Goal: Find specific page/section: Find specific page/section

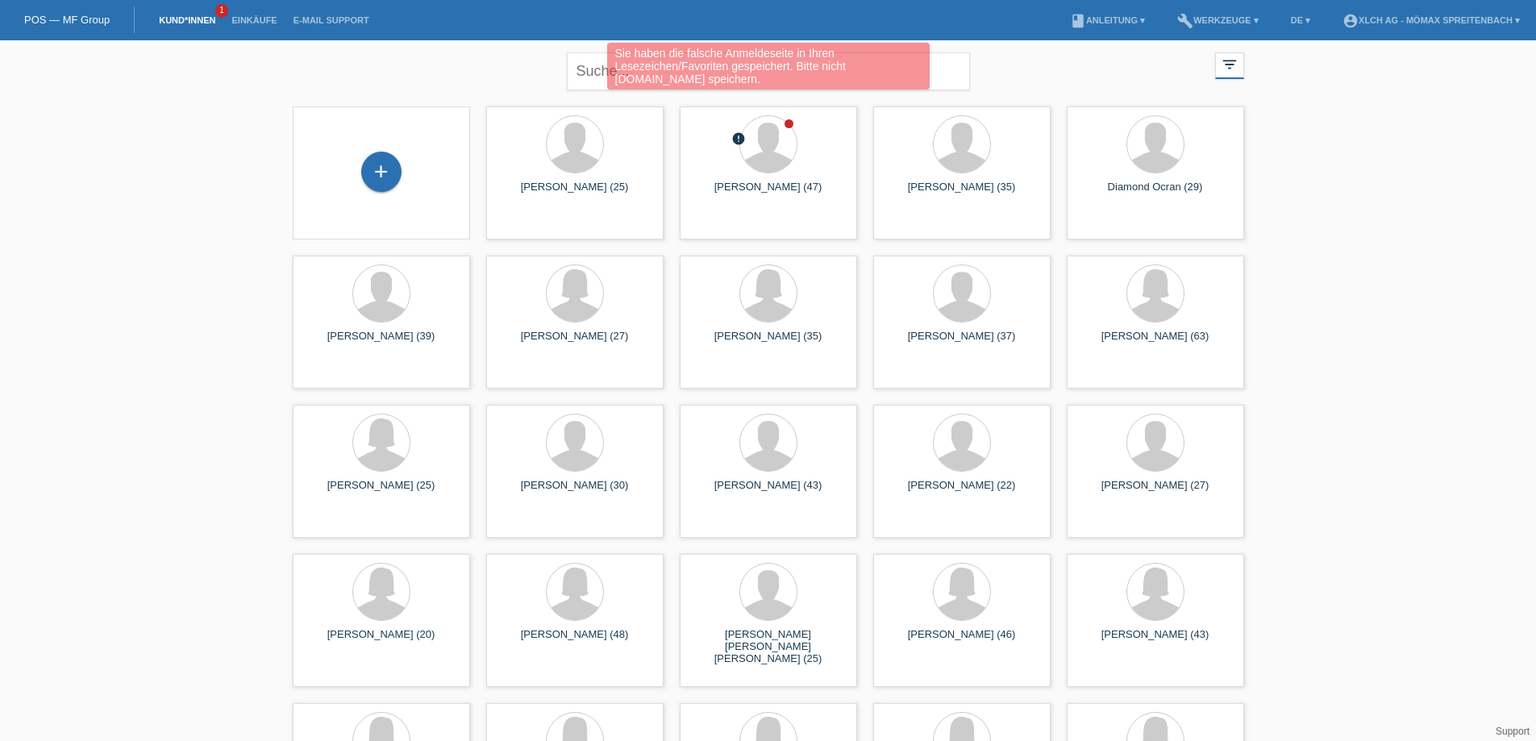
click at [588, 65] on div "Sie haben die falsche Anmeldeseite in Ihren Lesezeichen/Favoriten gespeichert. …" at bounding box center [768, 68] width 922 height 51
click at [593, 67] on div "Sie haben die falsche Anmeldeseite in Ihren Lesezeichen/Favoriten gespeichert. …" at bounding box center [768, 68] width 922 height 51
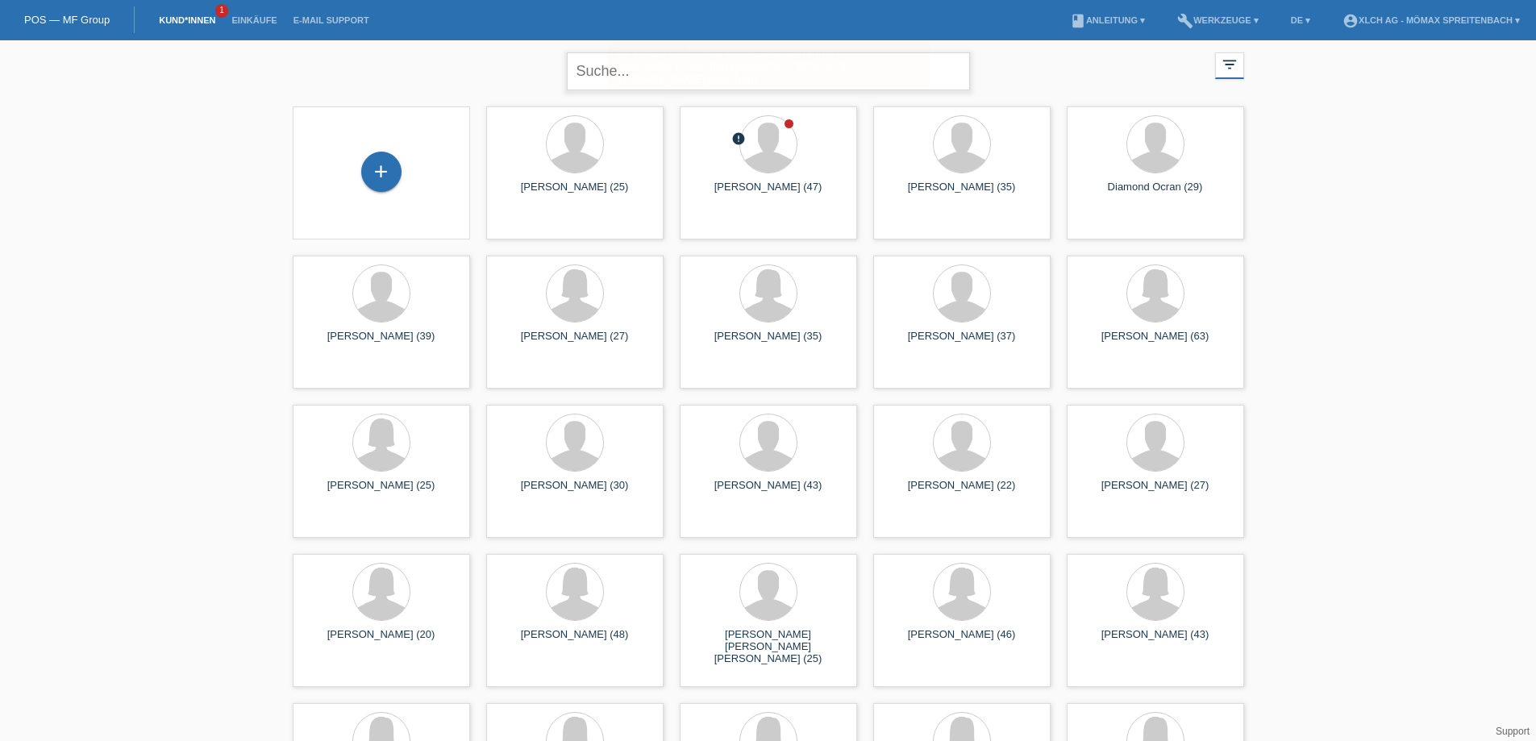
click at [587, 71] on input "text" at bounding box center [768, 71] width 403 height 38
click at [715, 69] on input "text" at bounding box center [768, 71] width 403 height 38
paste input "ASMVCM"
type input "ASMVCM"
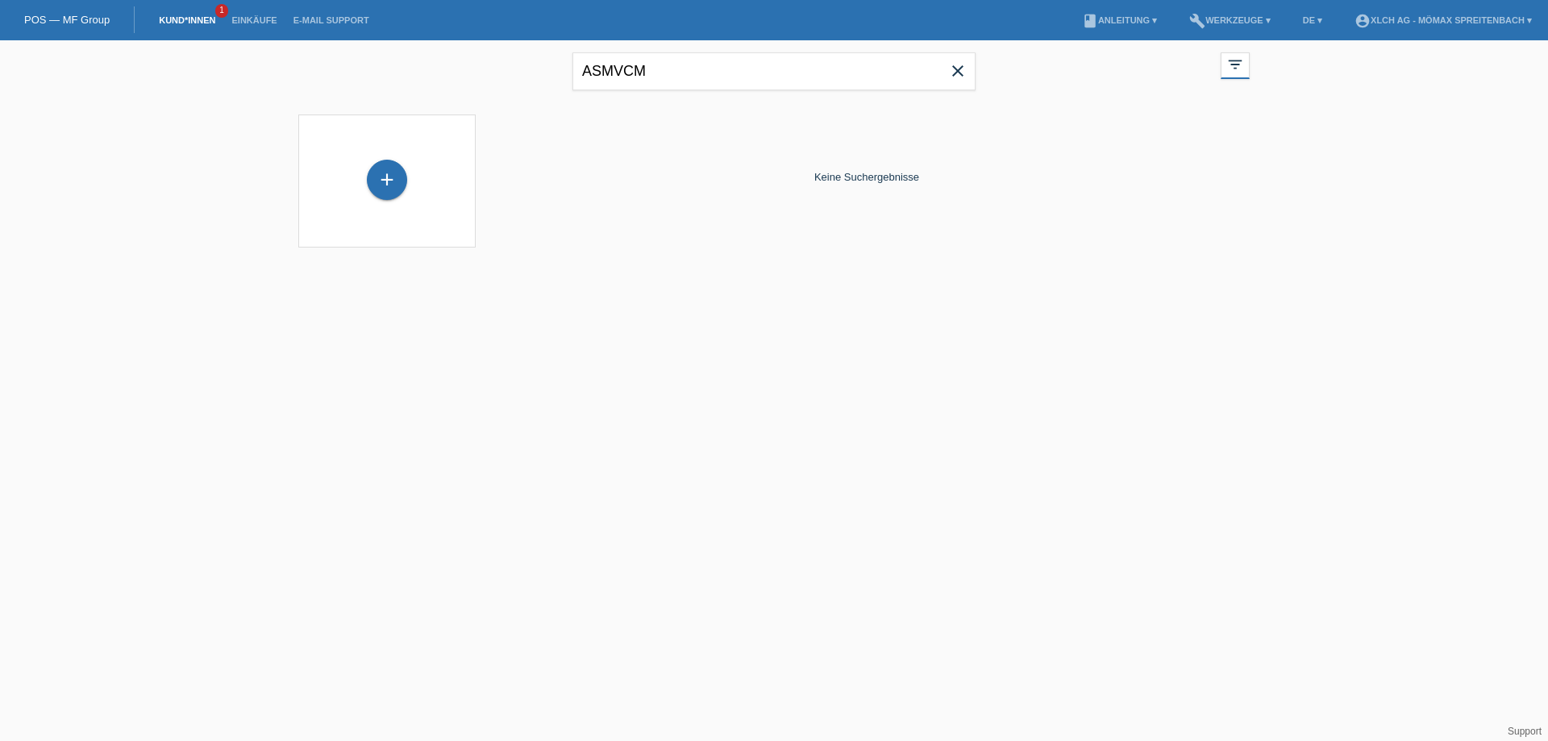
click at [960, 75] on icon "close" at bounding box center [957, 70] width 19 height 19
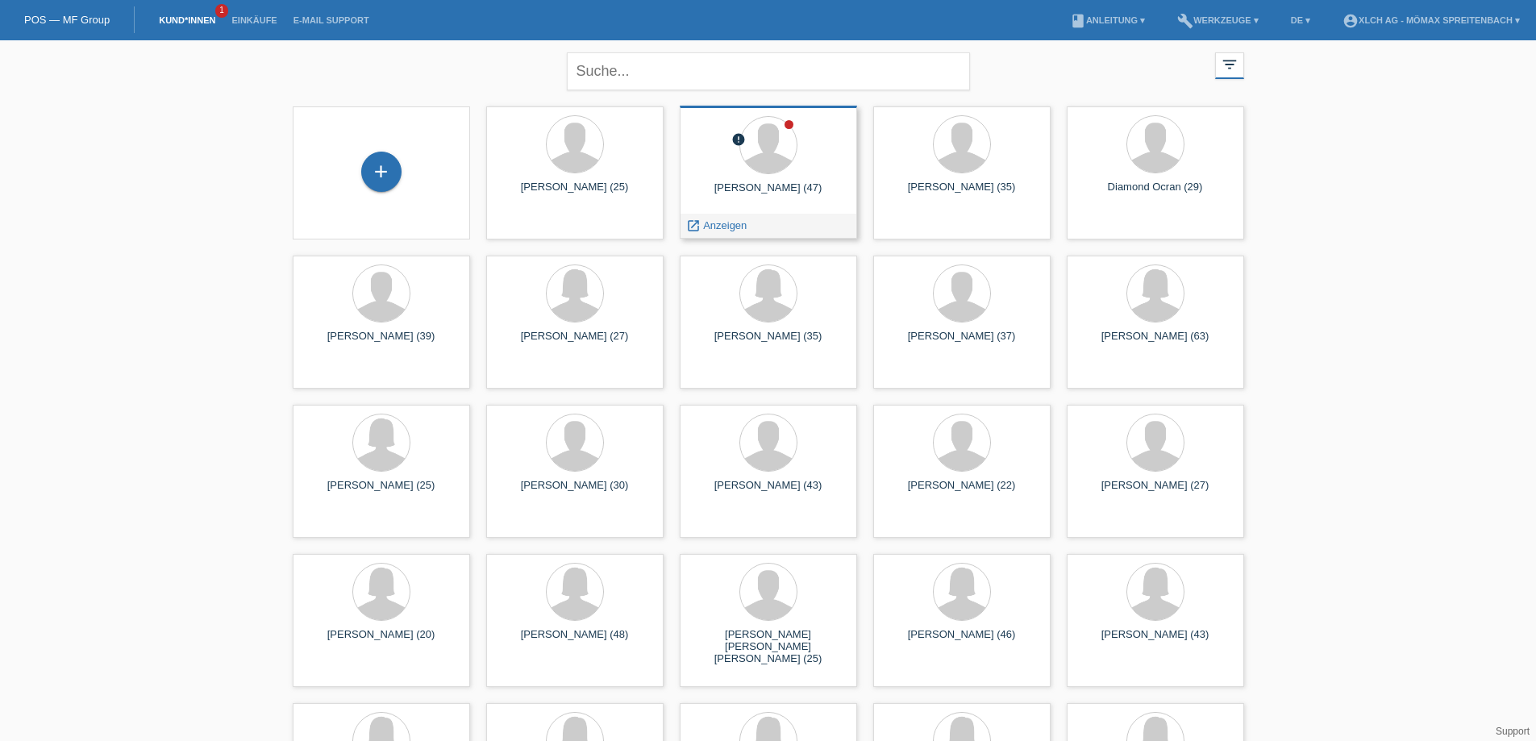
click at [787, 173] on div at bounding box center [769, 146] width 152 height 60
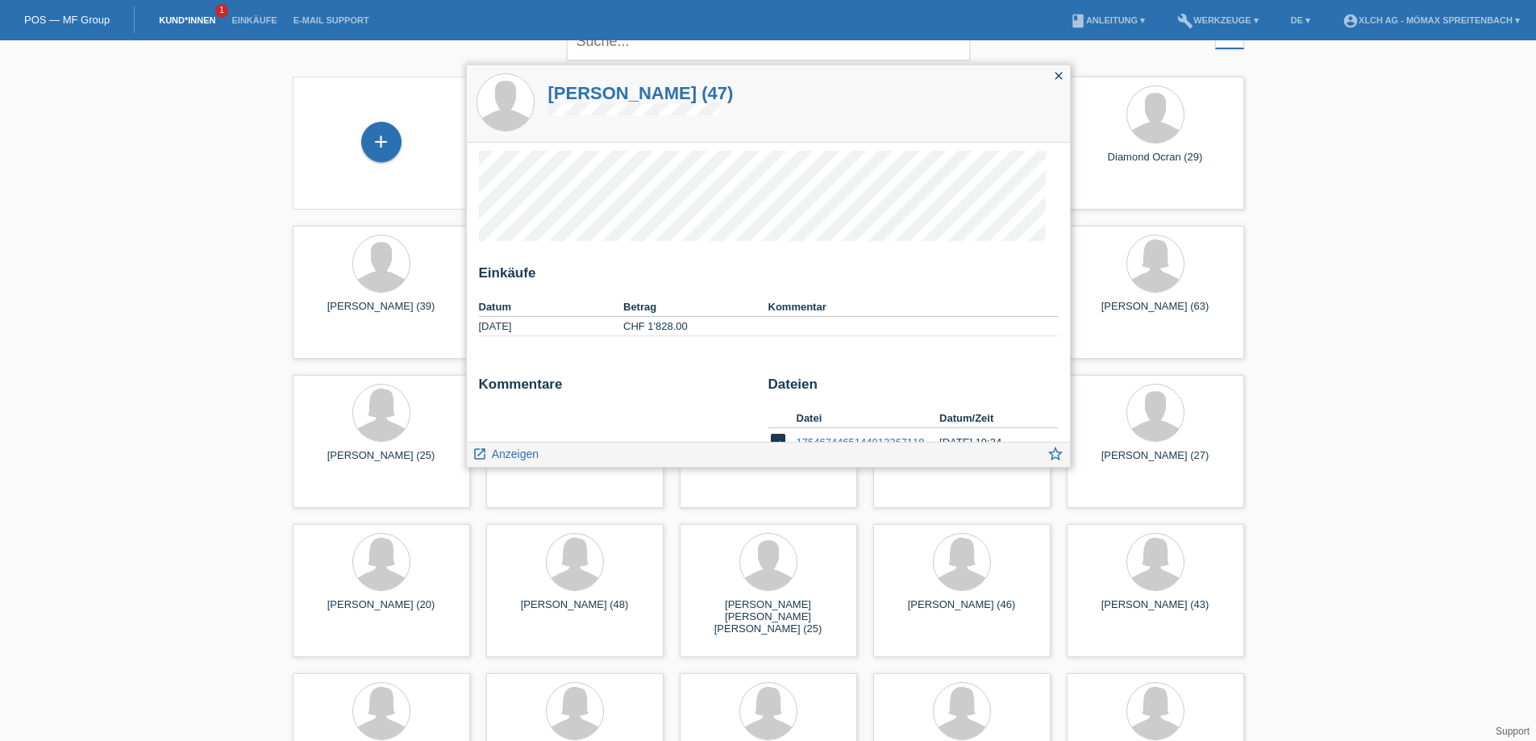
scroll to position [23, 0]
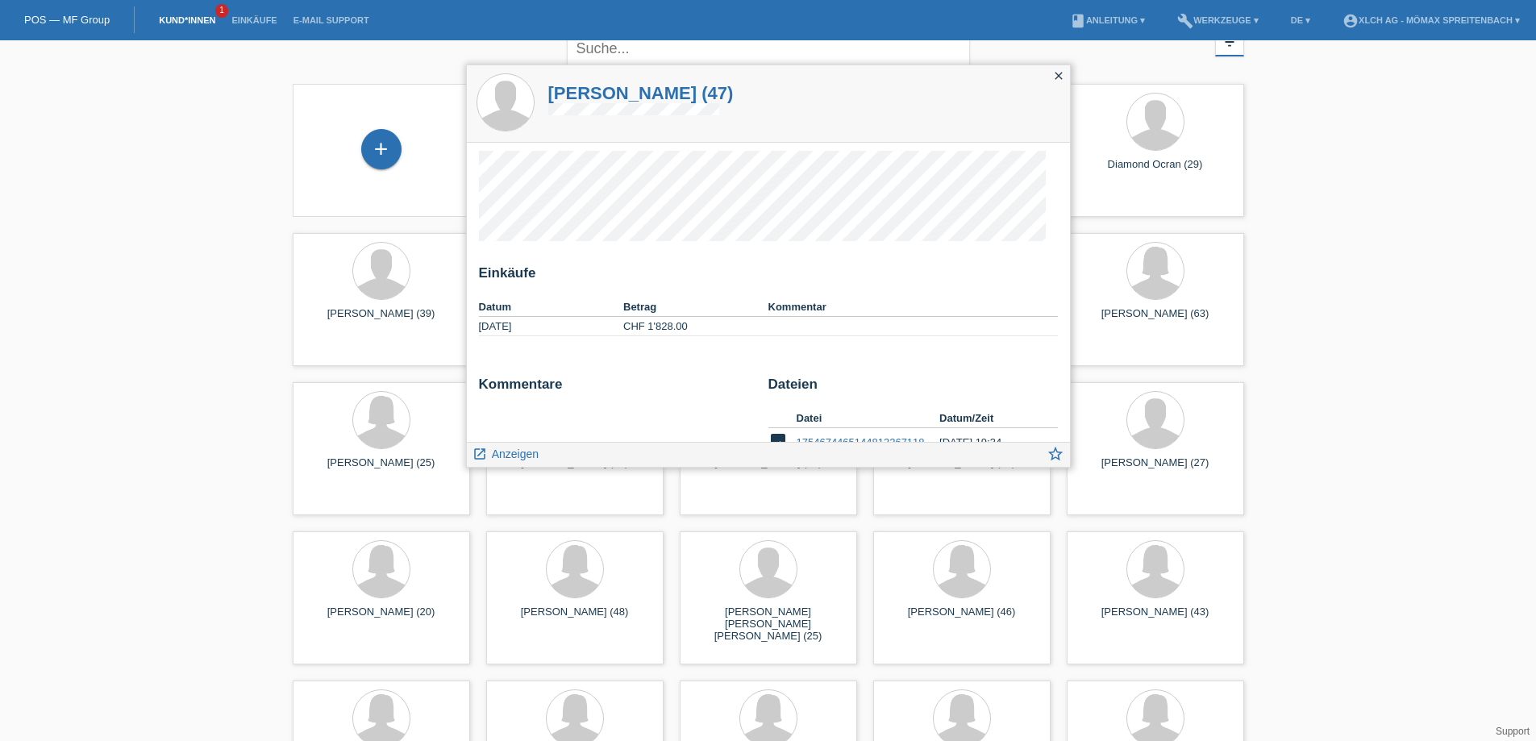
click at [1057, 72] on icon "close" at bounding box center [1058, 75] width 13 height 13
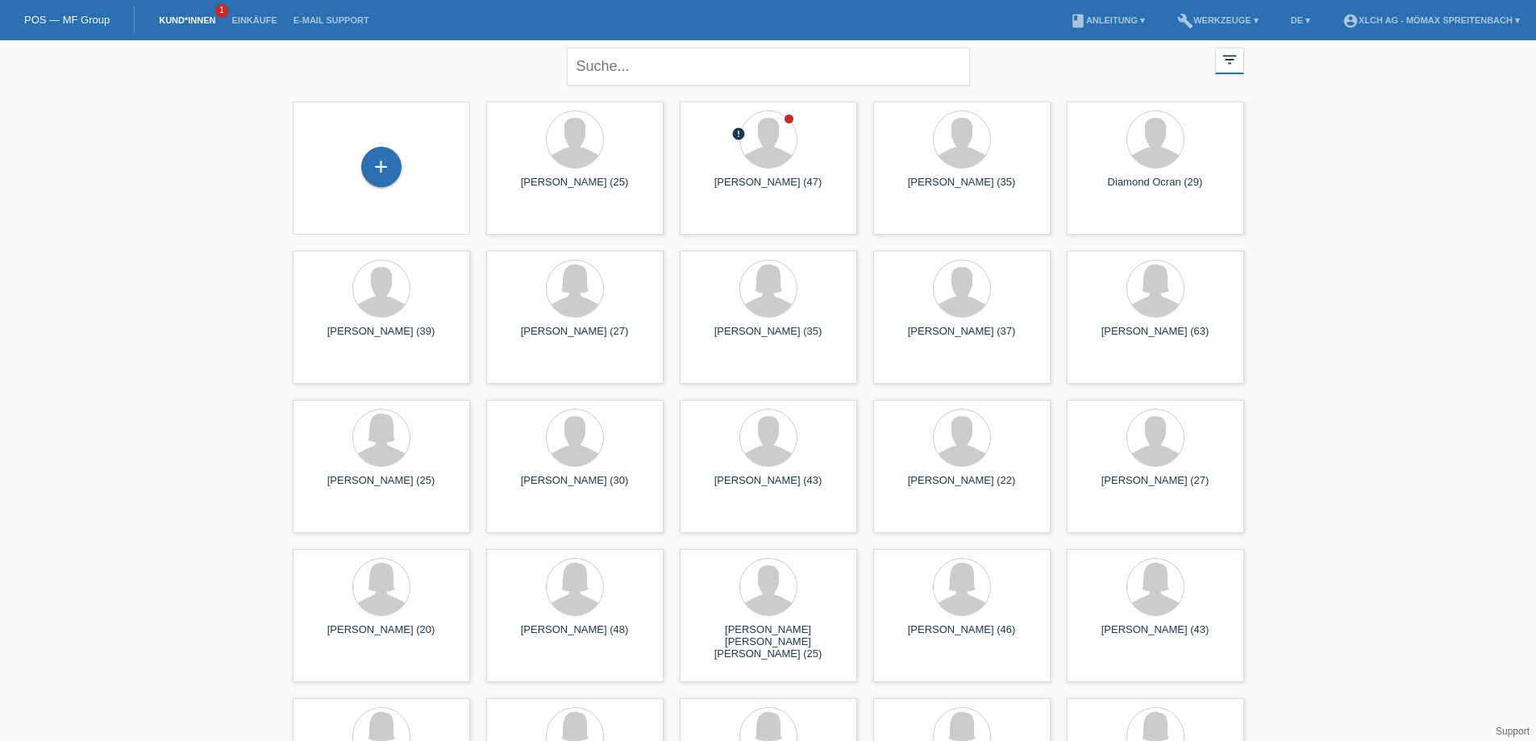
scroll to position [0, 0]
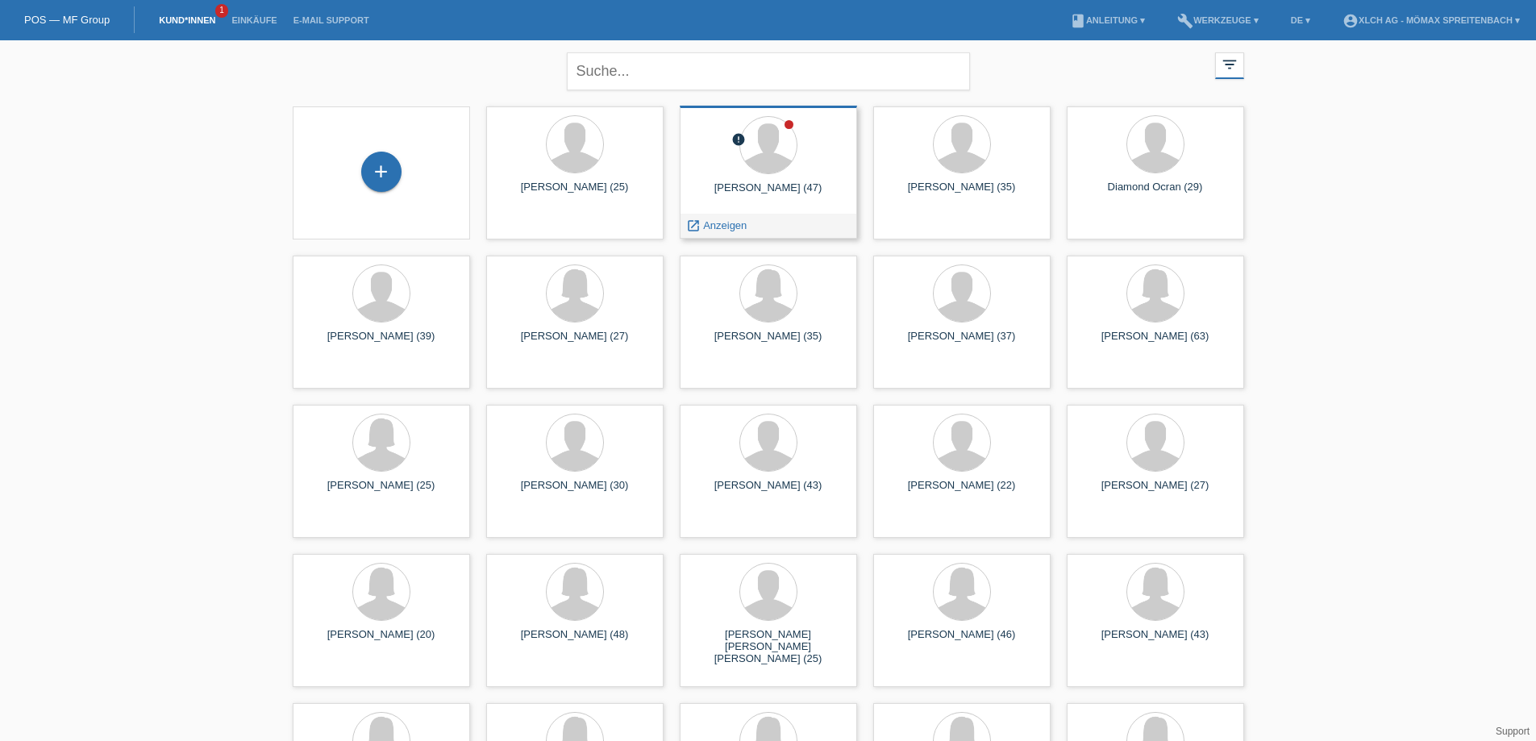
click at [736, 138] on icon "error" at bounding box center [738, 139] width 15 height 15
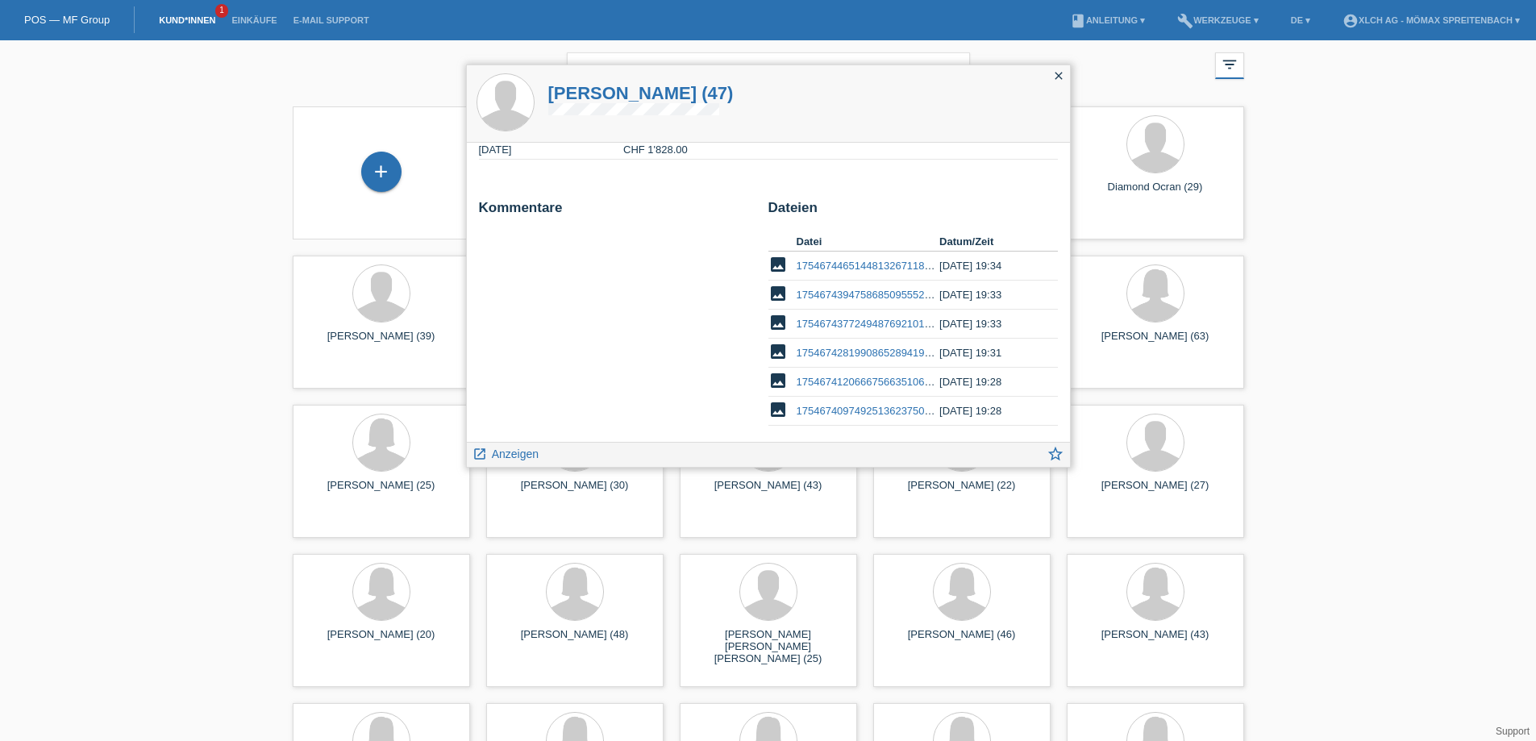
scroll to position [185, 0]
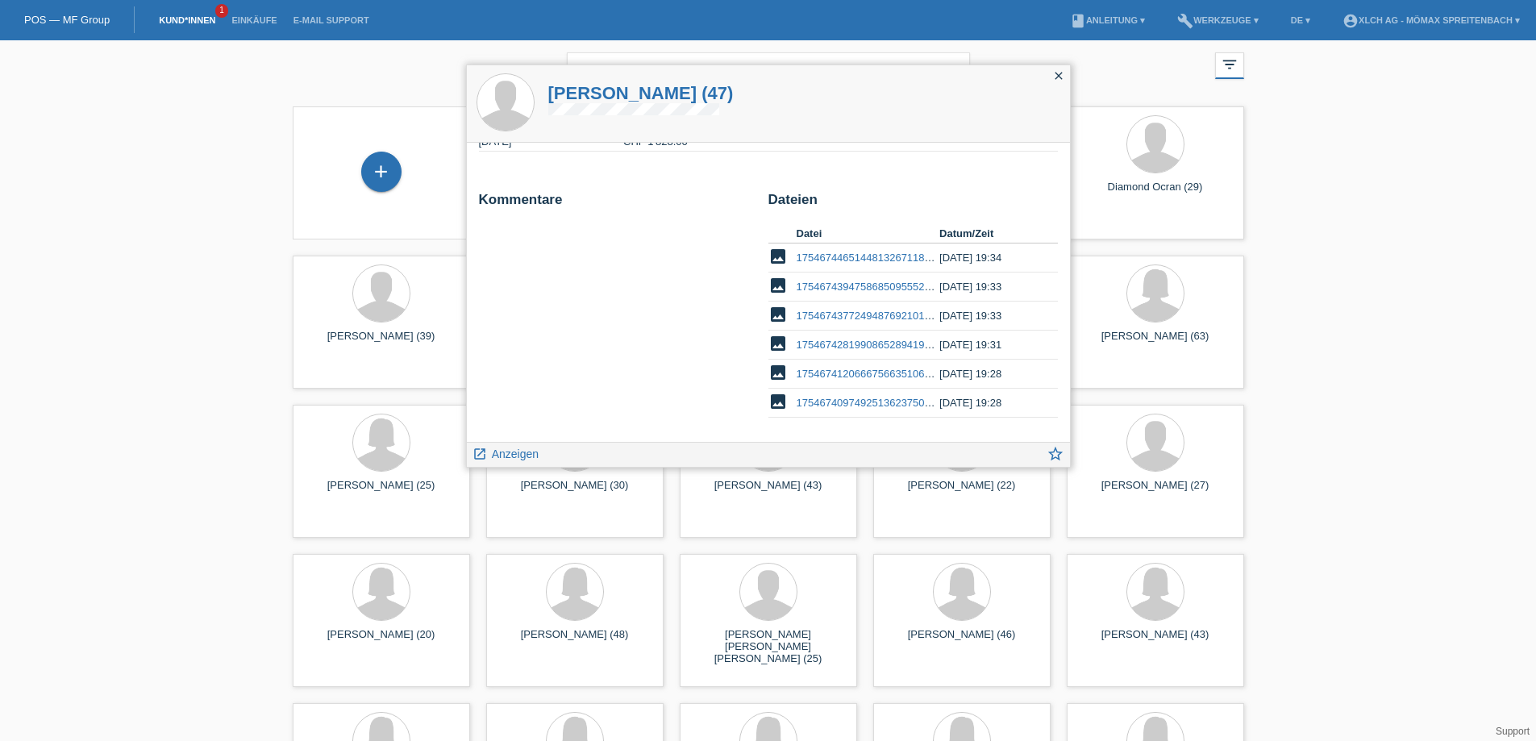
click at [909, 257] on link "17546744651448132671181234080346.jpg" at bounding box center [898, 258] width 203 height 12
drag, startPoint x: 1057, startPoint y: 309, endPoint x: 1062, endPoint y: 274, distance: 35.1
click at [1062, 274] on div "Einkäufe Datum Betrag Kommentar 08.08.2025 CHF 1'828.00" at bounding box center [768, 292] width 603 height 299
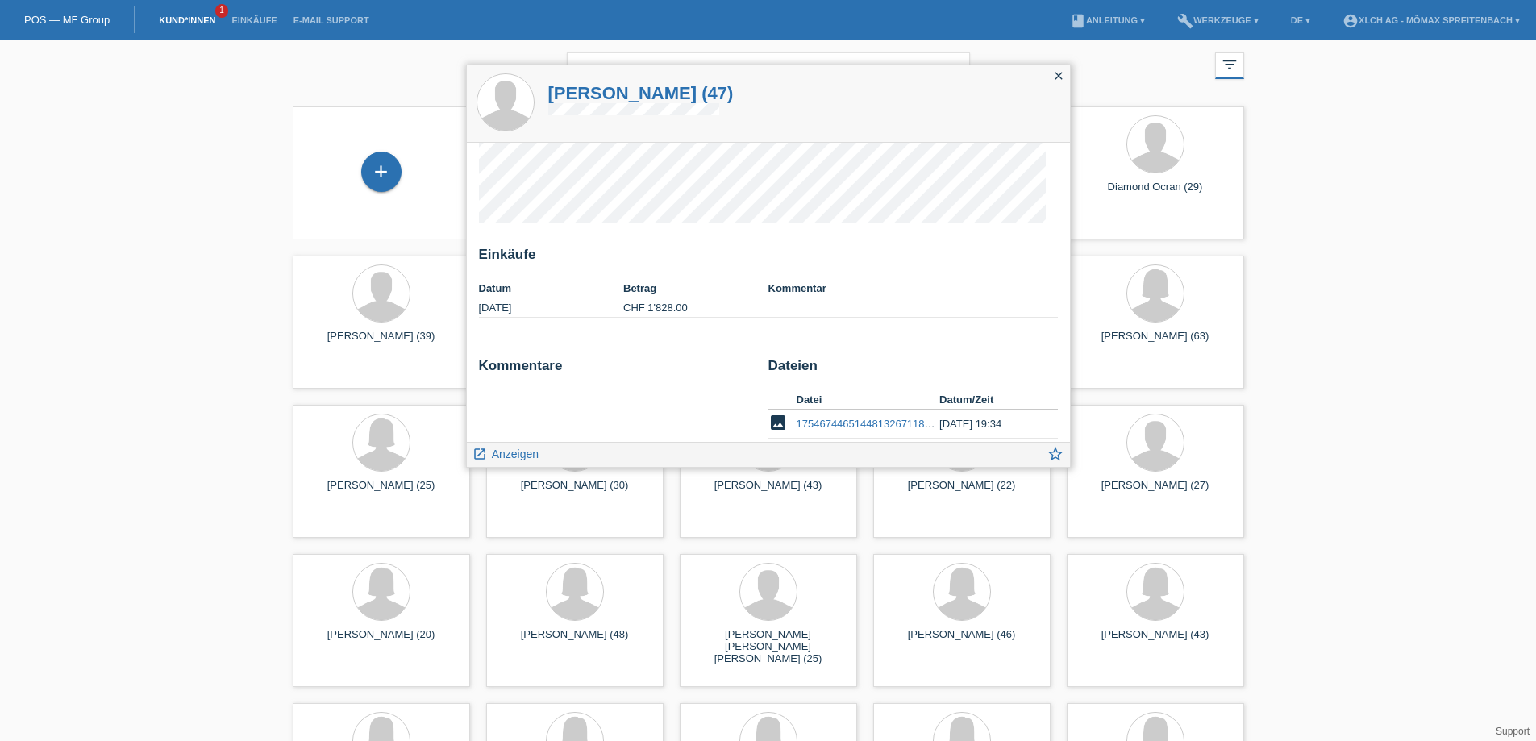
scroll to position [16, 0]
click at [201, 249] on div "close filter_list view_module Alle Kund*innen anzeigen star Markierte Kund*inne…" at bounding box center [768, 442] width 1536 height 804
click at [1057, 74] on icon "close" at bounding box center [1058, 75] width 13 height 13
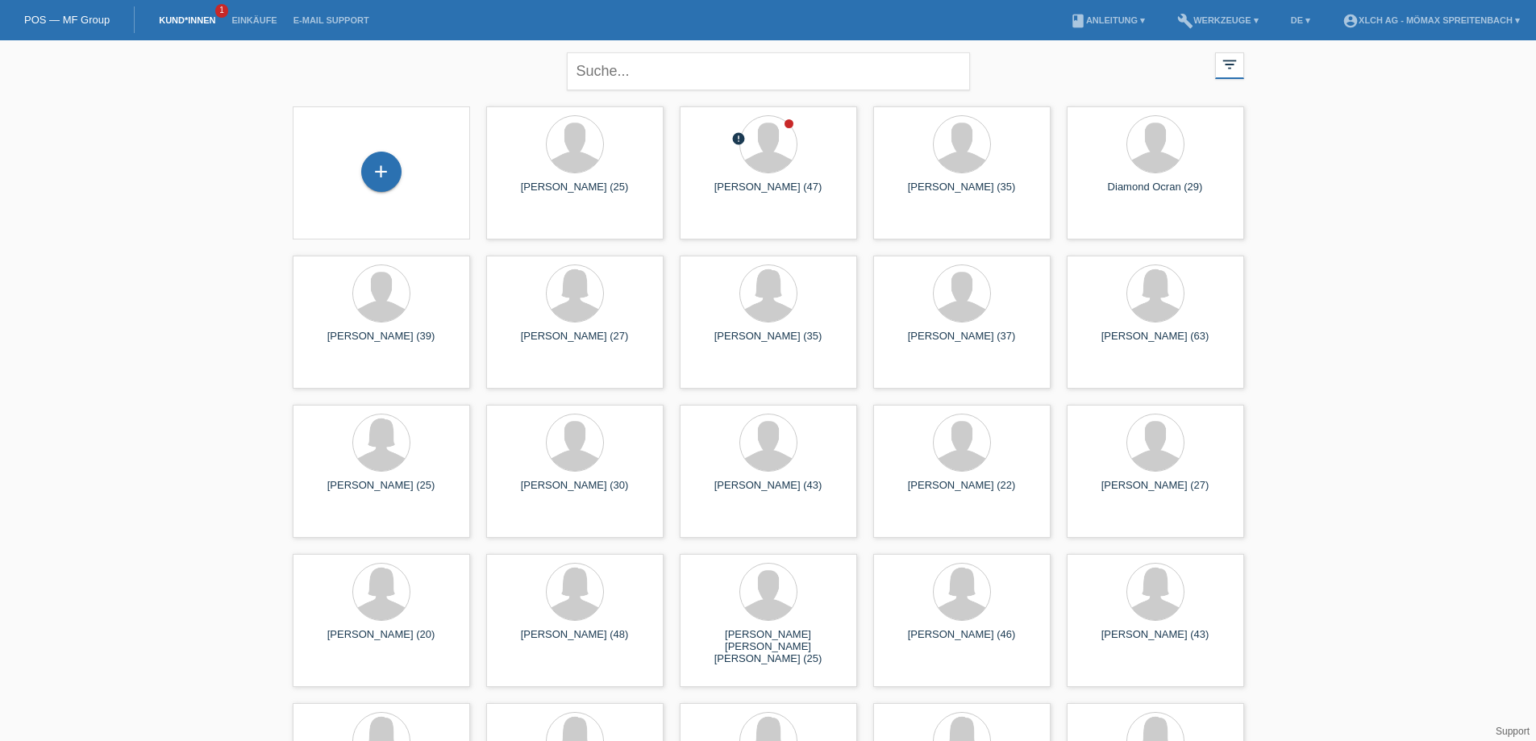
click at [202, 5] on li "Kund*innen 1" at bounding box center [187, 20] width 73 height 41
click at [197, 21] on link "Kund*innen" at bounding box center [187, 20] width 73 height 10
click at [587, 166] on div at bounding box center [575, 145] width 56 height 56
click at [574, 184] on div "[PERSON_NAME] (47)" at bounding box center [575, 194] width 152 height 26
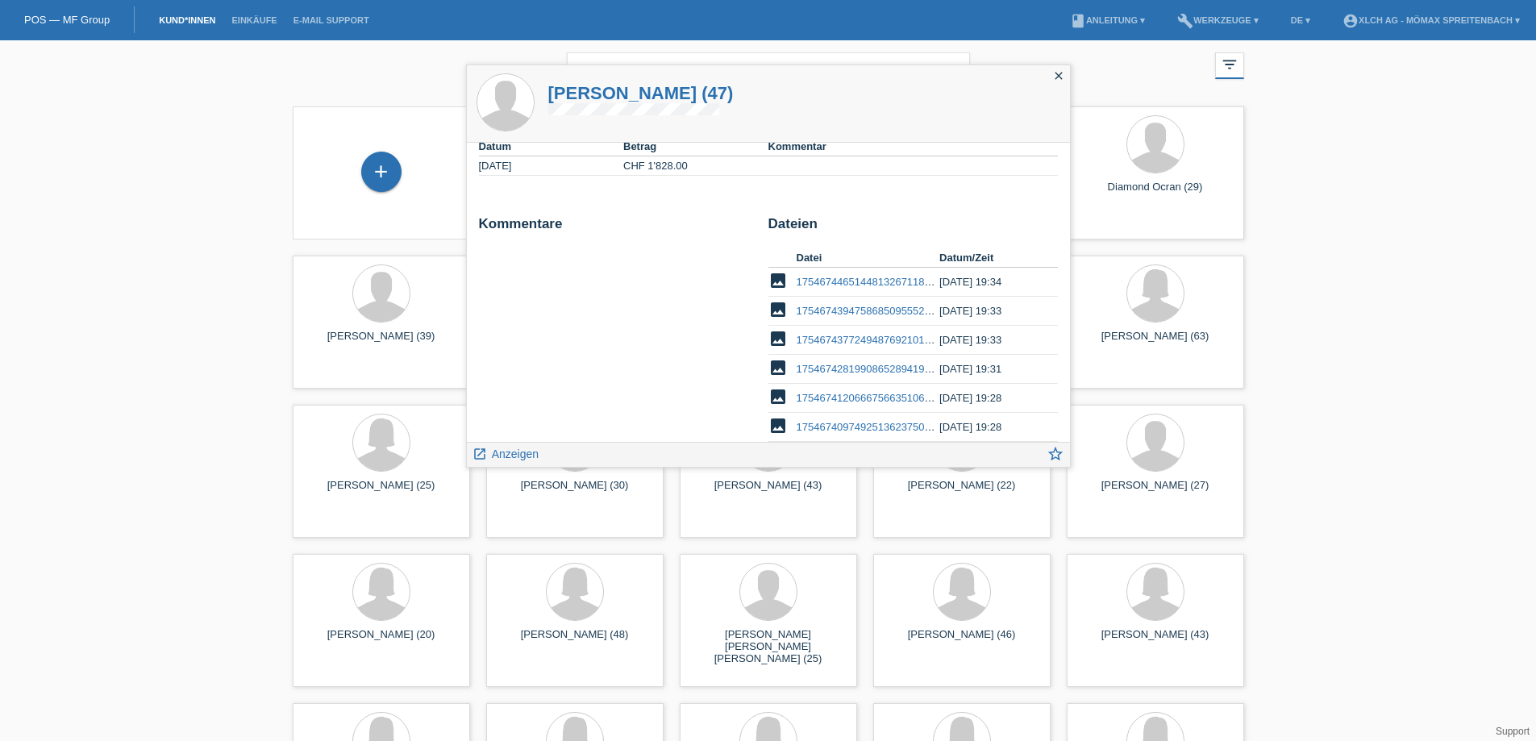
scroll to position [185, 0]
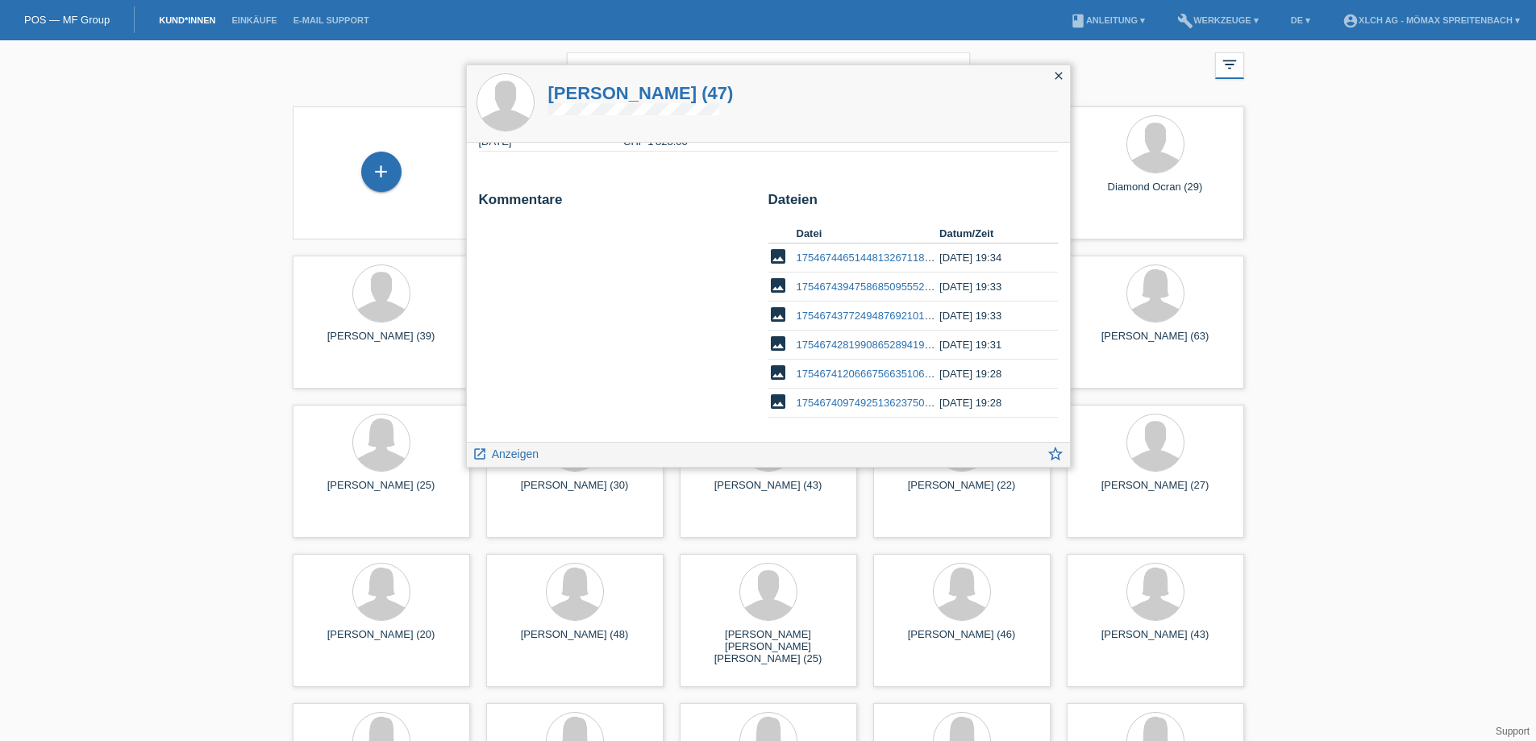
click at [843, 88] on div "[PERSON_NAME] (47)" at bounding box center [768, 103] width 603 height 77
